Goal: Complete application form

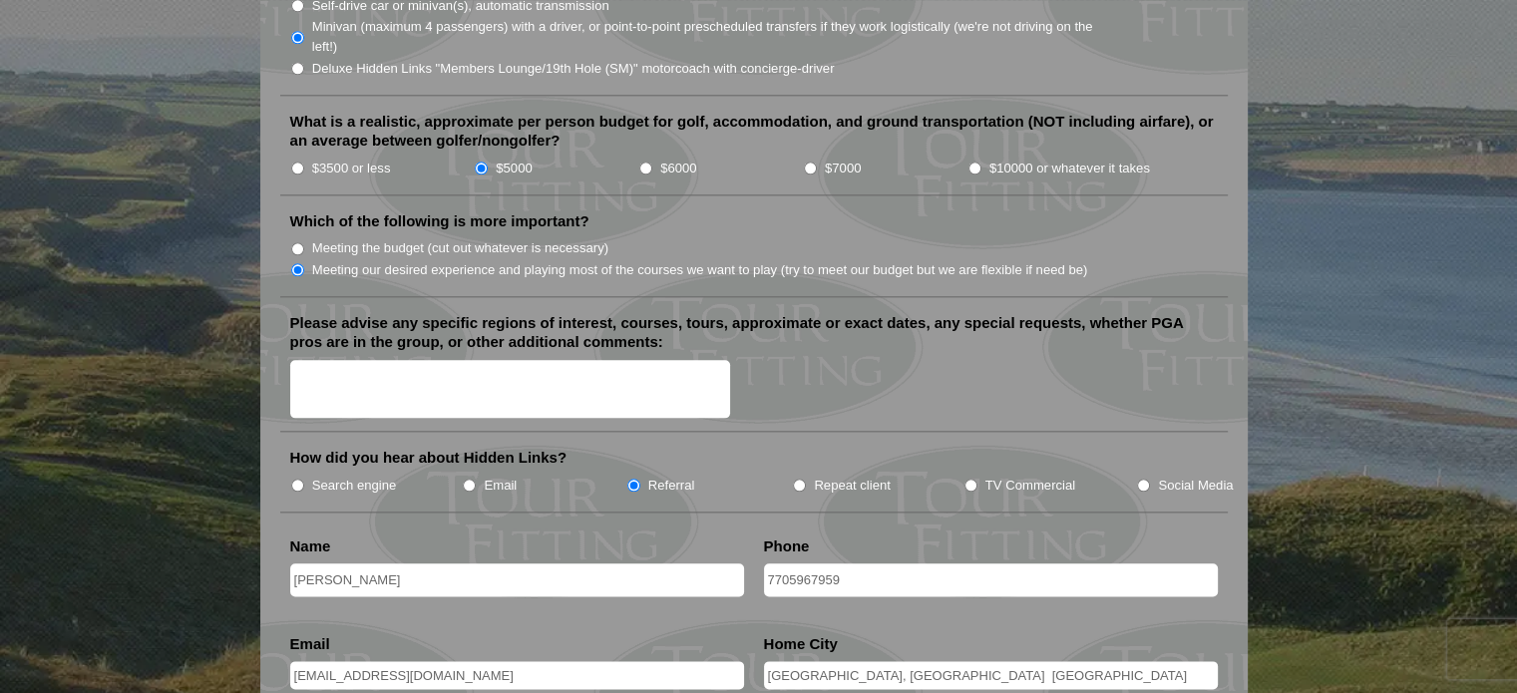
scroll to position [2294, 0]
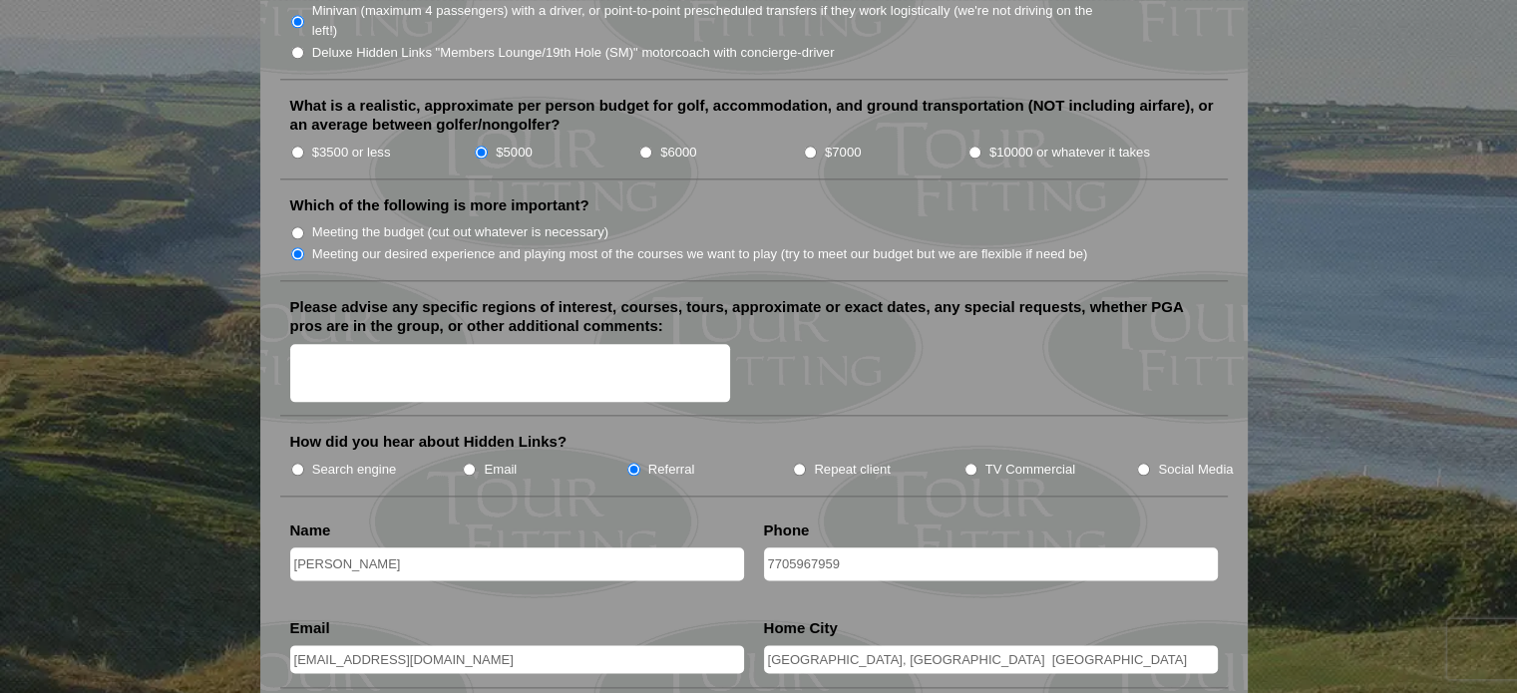
click at [503, 344] on textarea "Please advise any specific regions of interest, courses, tours, approximate or …" at bounding box center [510, 373] width 441 height 59
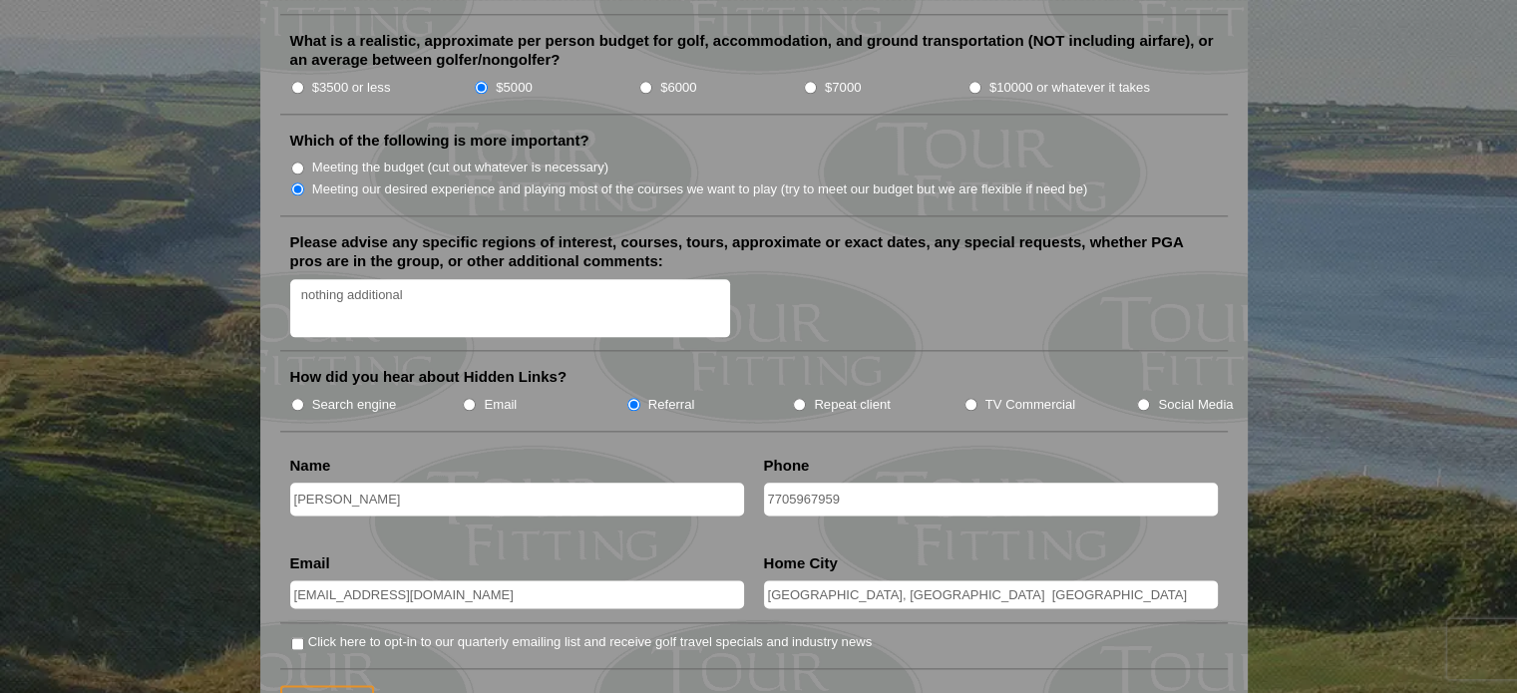
scroll to position [2493, 0]
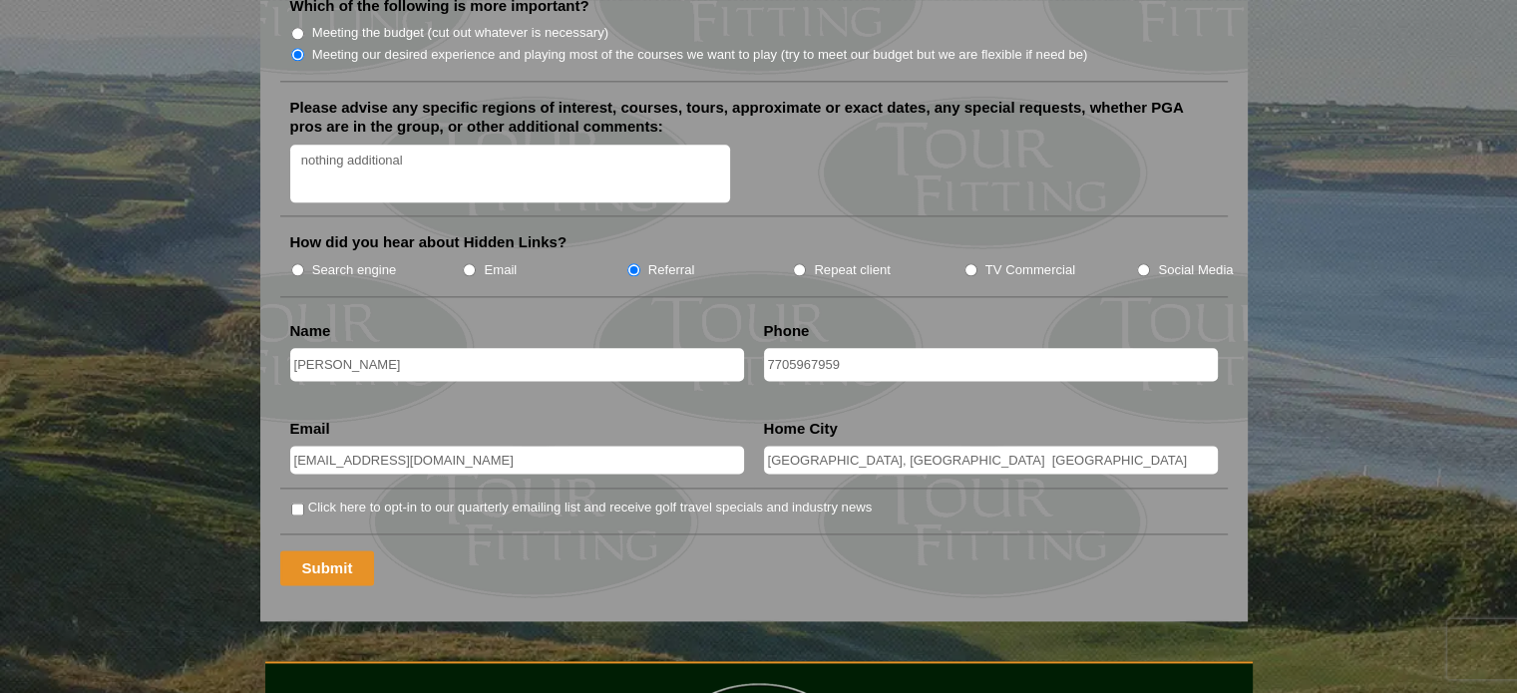
type textarea "nothing additional"
click at [328, 551] on input "Submit" at bounding box center [327, 568] width 95 height 35
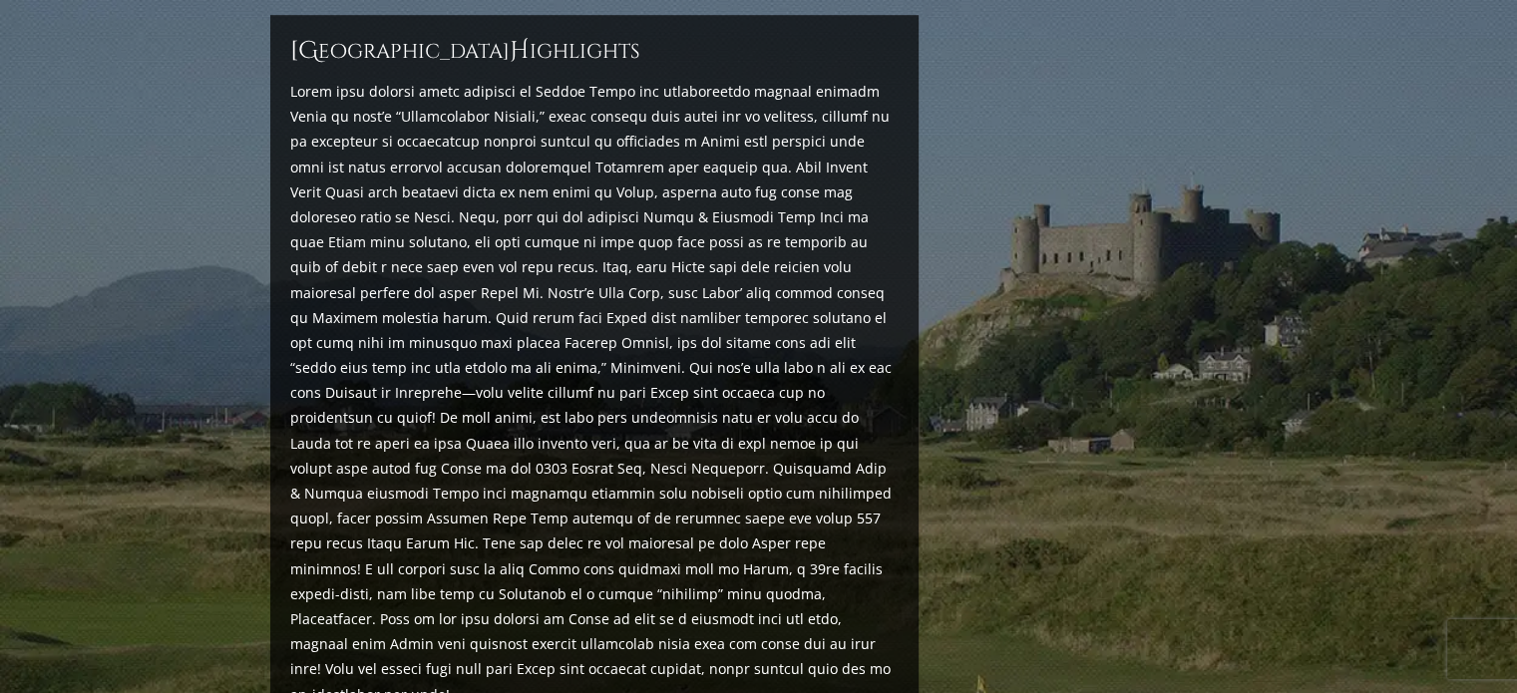
scroll to position [997, 0]
